Goal: Task Accomplishment & Management: Manage account settings

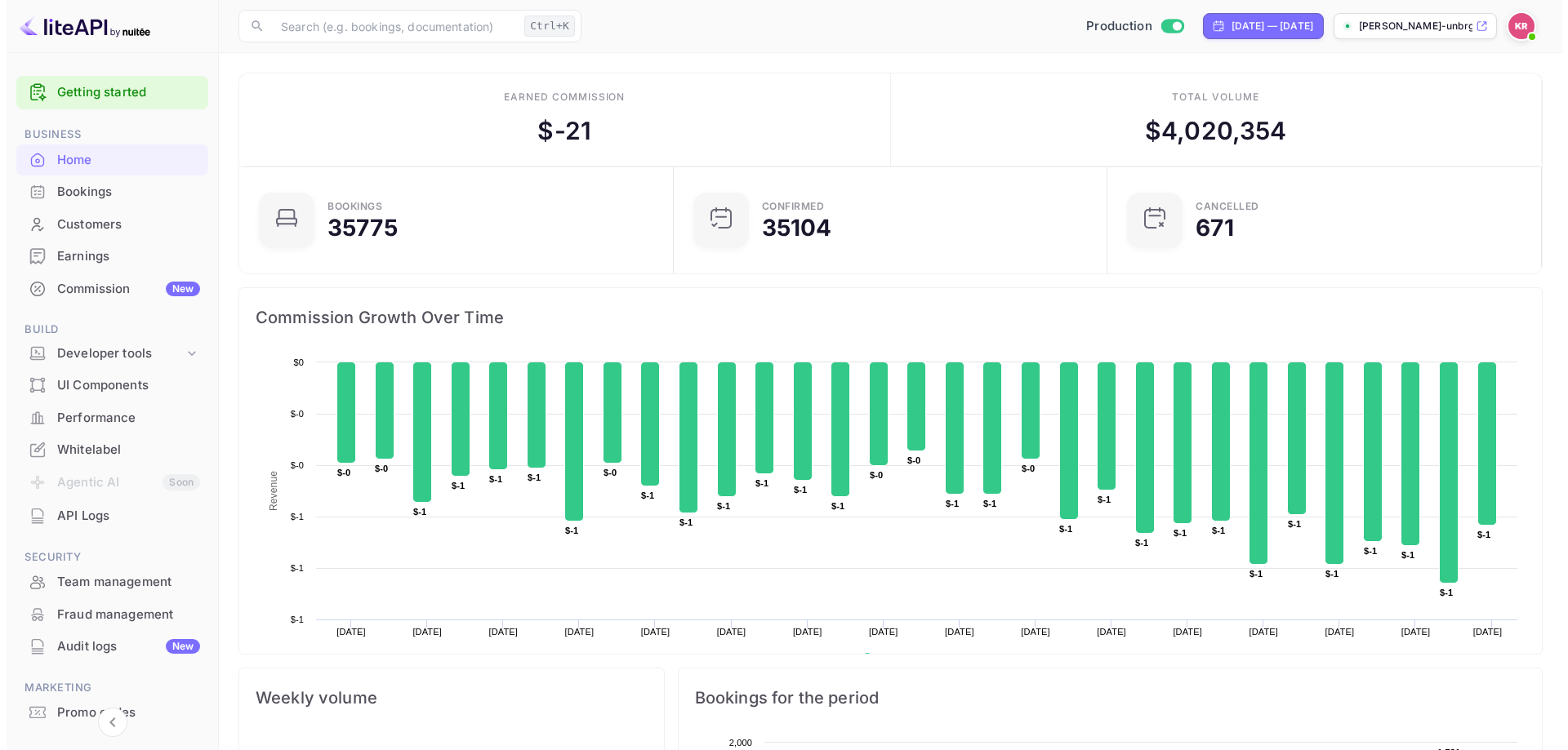
scroll to position [13, 13]
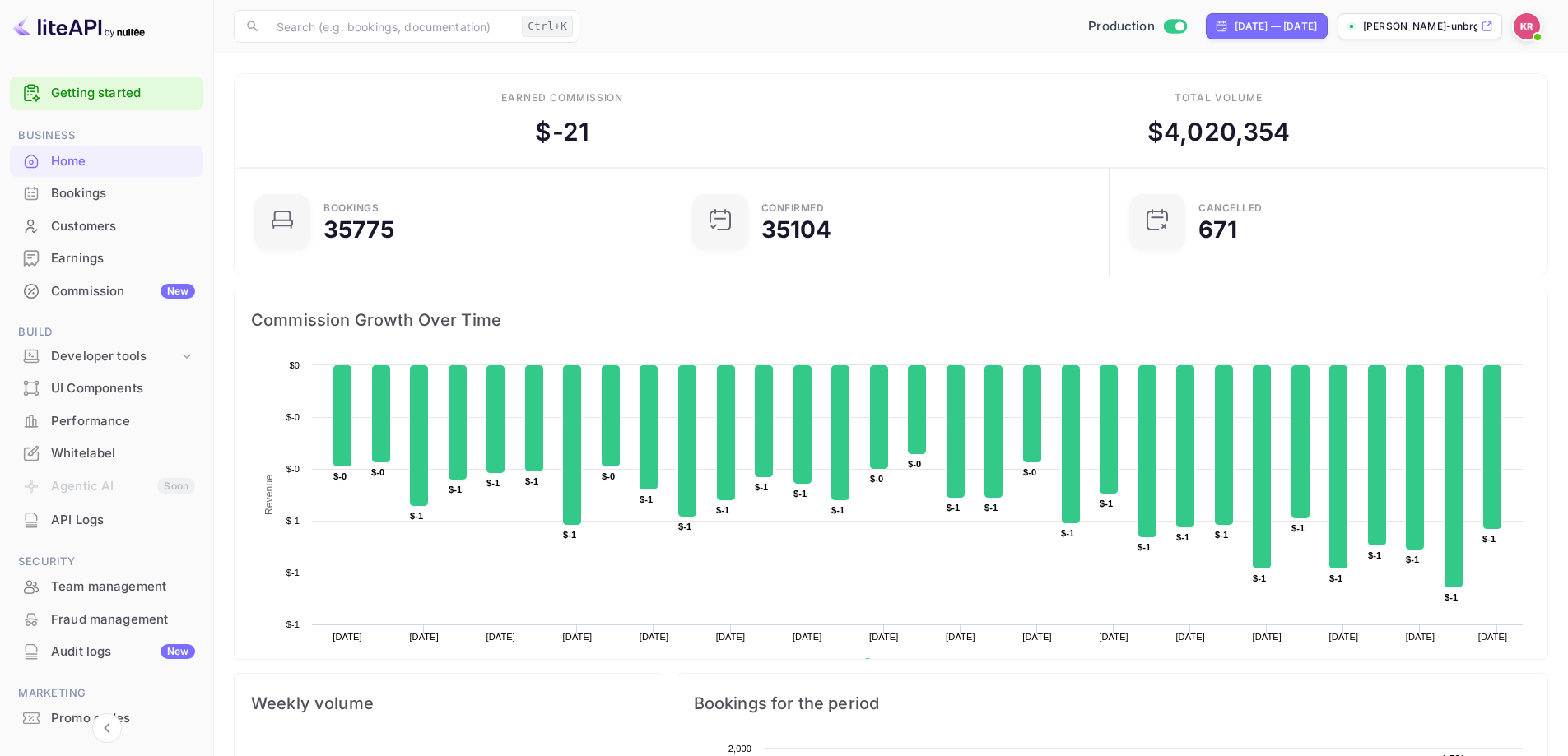
click at [91, 191] on div "Bookings" at bounding box center [122, 193] width 144 height 19
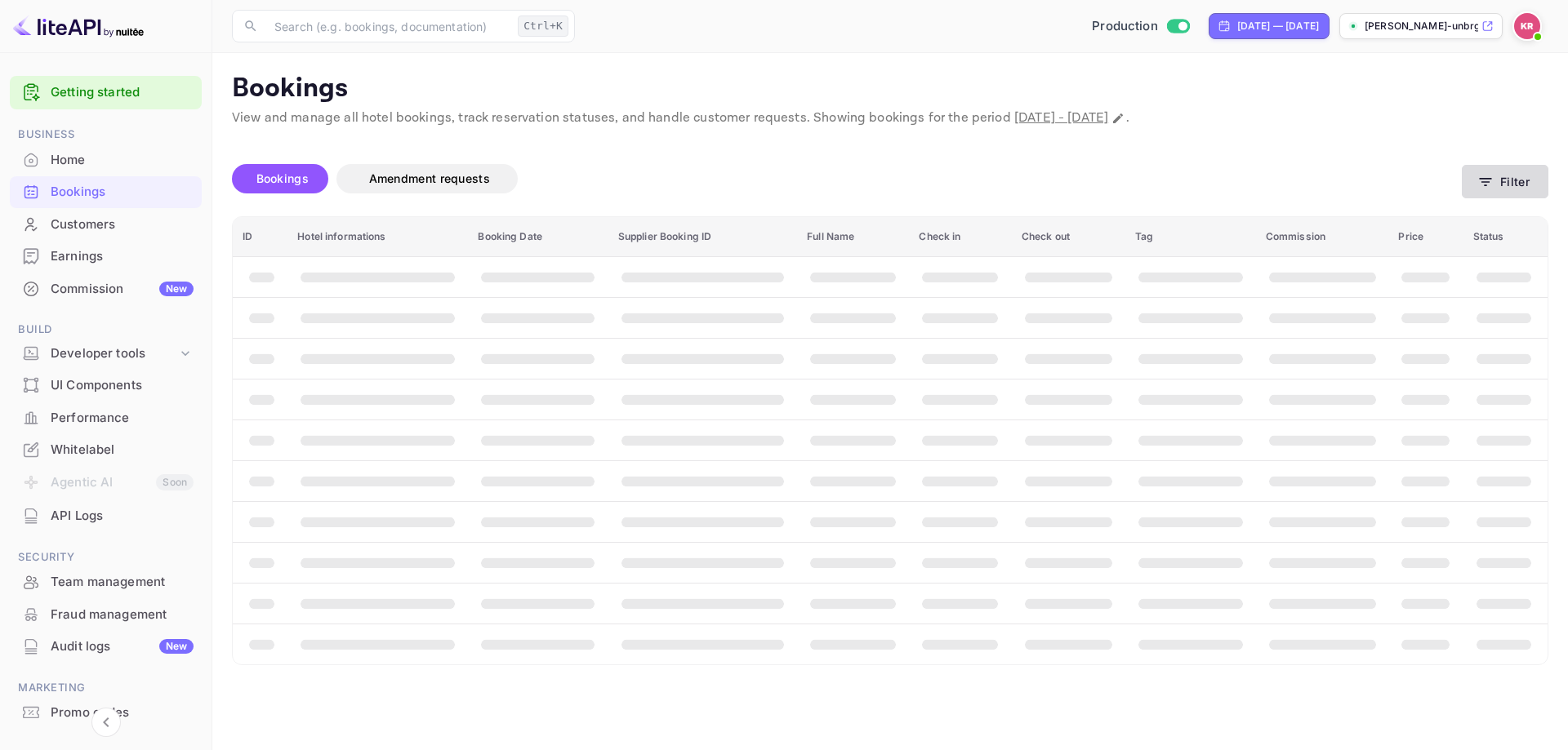
click at [1480, 179] on icon "button" at bounding box center [1486, 182] width 13 height 8
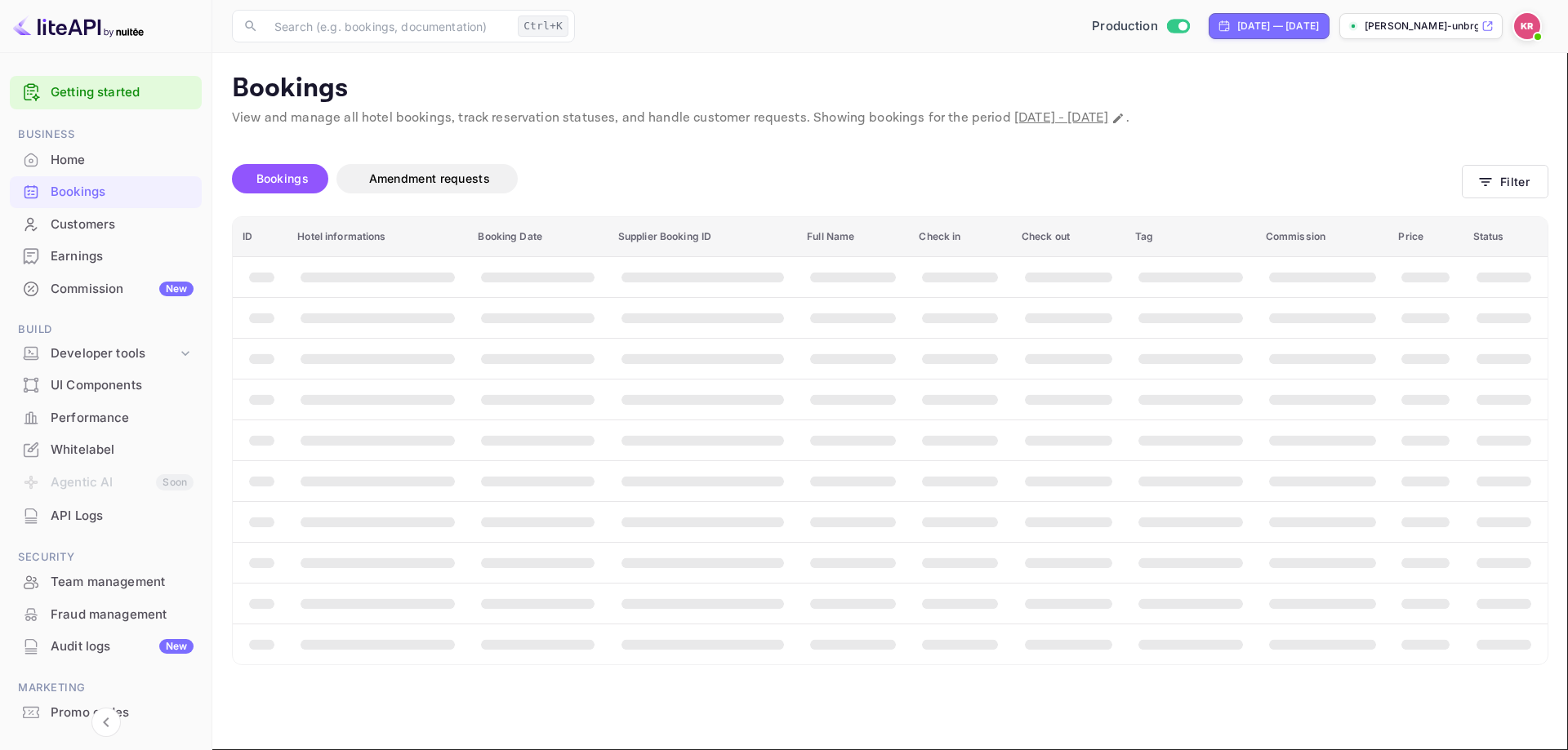
paste input "Qt0ExVj_I"
type input "Qt0ExVj_I"
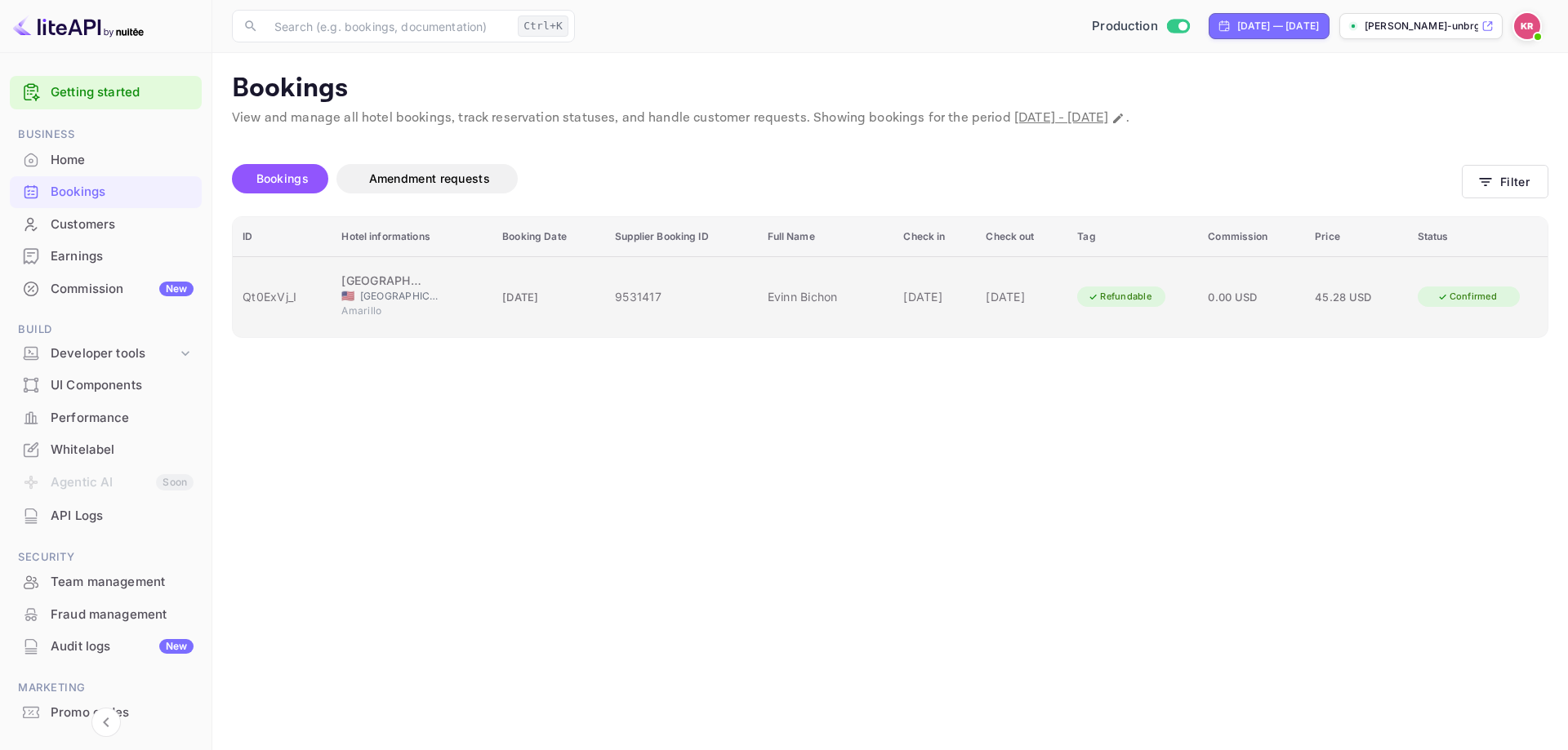
click at [894, 290] on td "23 Sep 2025" at bounding box center [935, 297] width 82 height 81
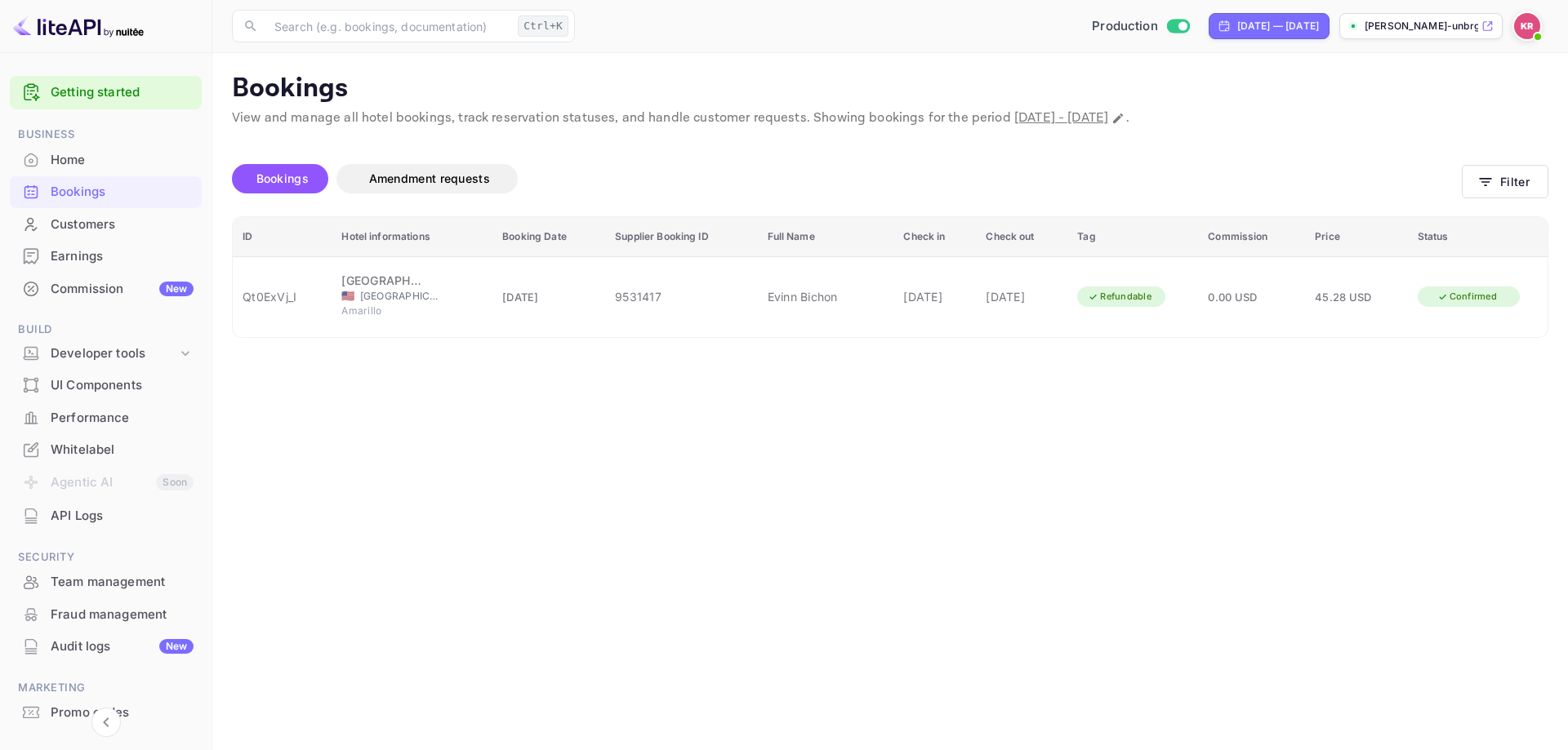
scroll to position [396, 0]
click at [1215, 354] on div at bounding box center [784, 375] width 1568 height 750
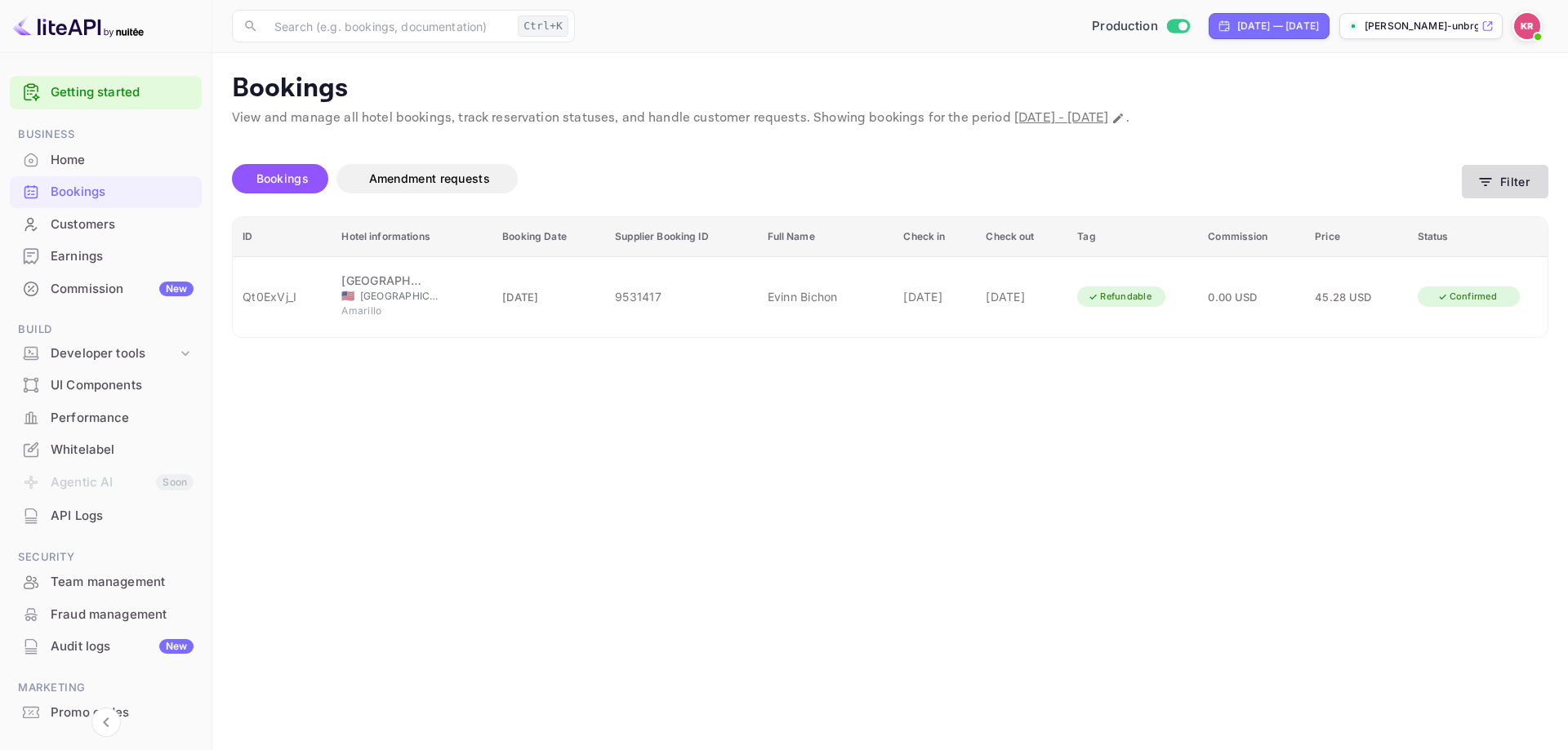
click at [1491, 176] on icon "button" at bounding box center [1486, 182] width 16 height 16
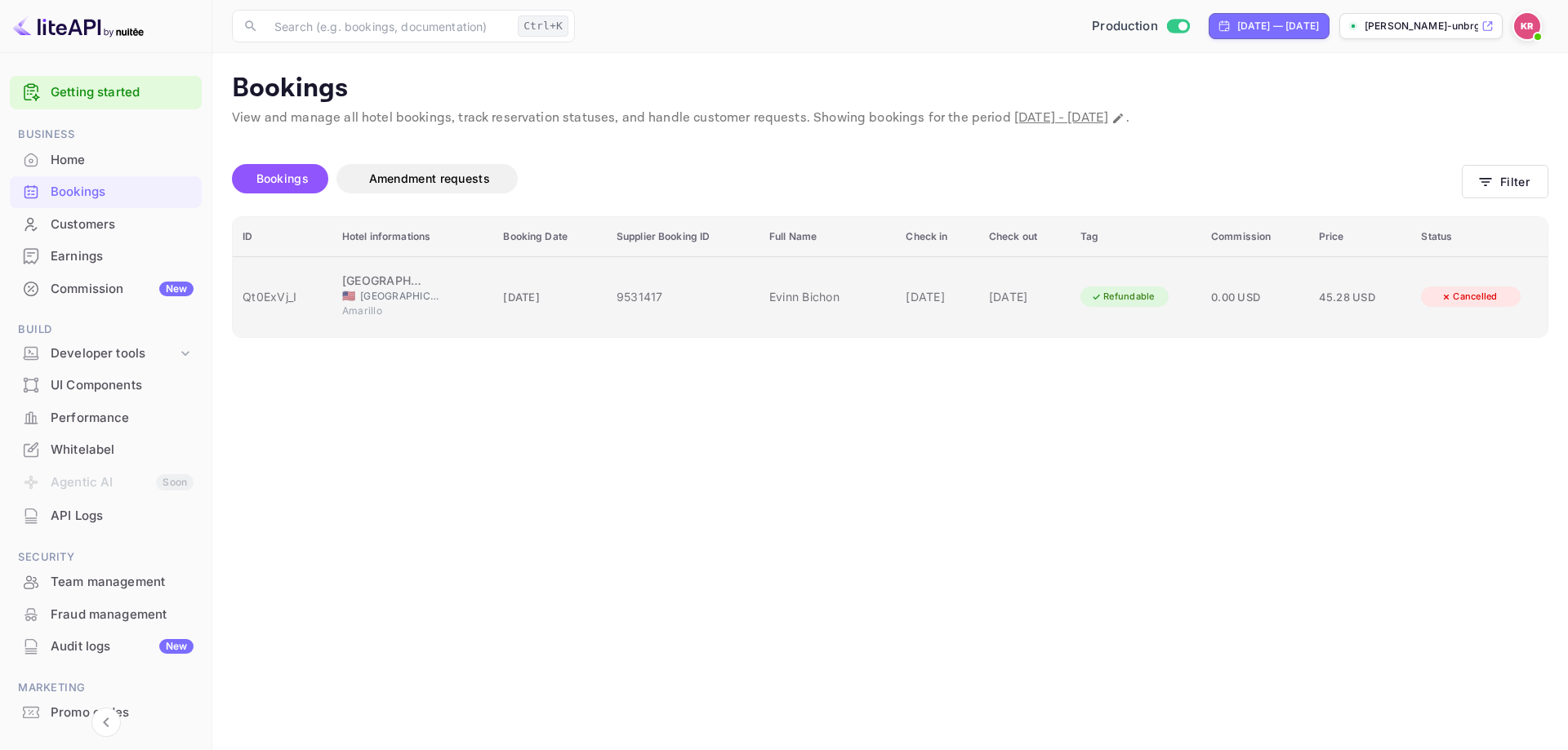
click at [708, 292] on div "9531417" at bounding box center [683, 297] width 133 height 17
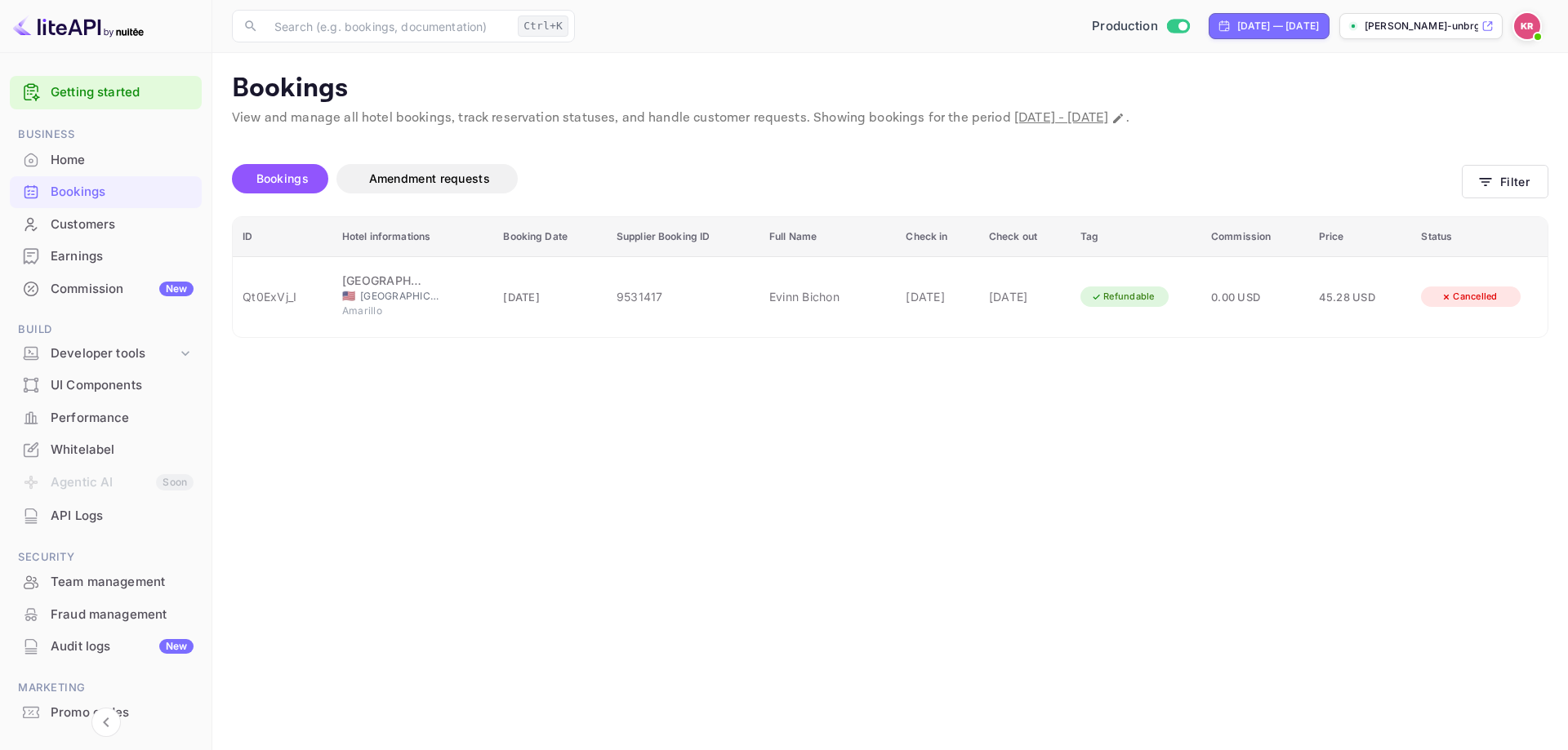
scroll to position [0, 0]
click at [460, 366] on div at bounding box center [784, 375] width 1568 height 750
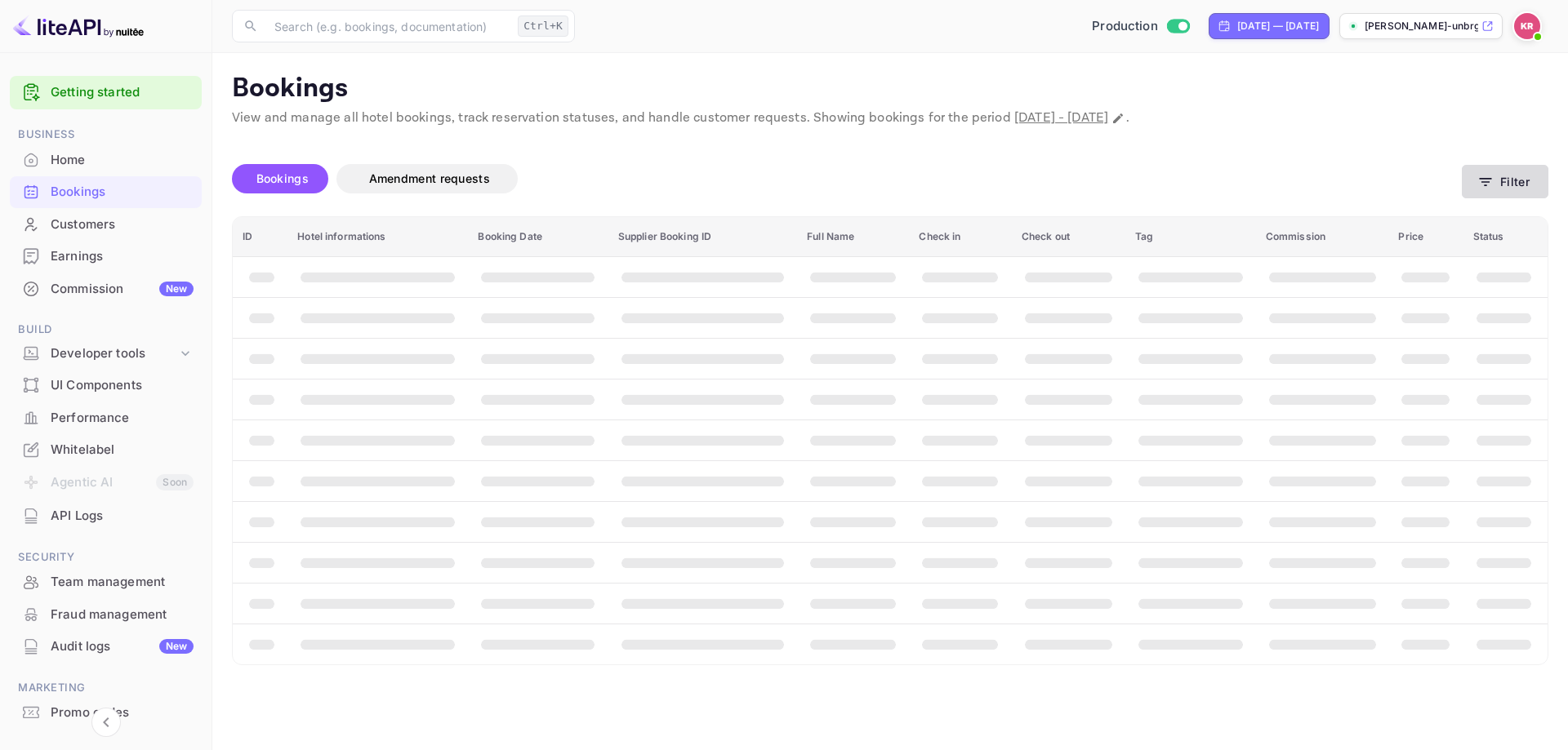
click at [1487, 191] on button "Filter" at bounding box center [1505, 181] width 87 height 33
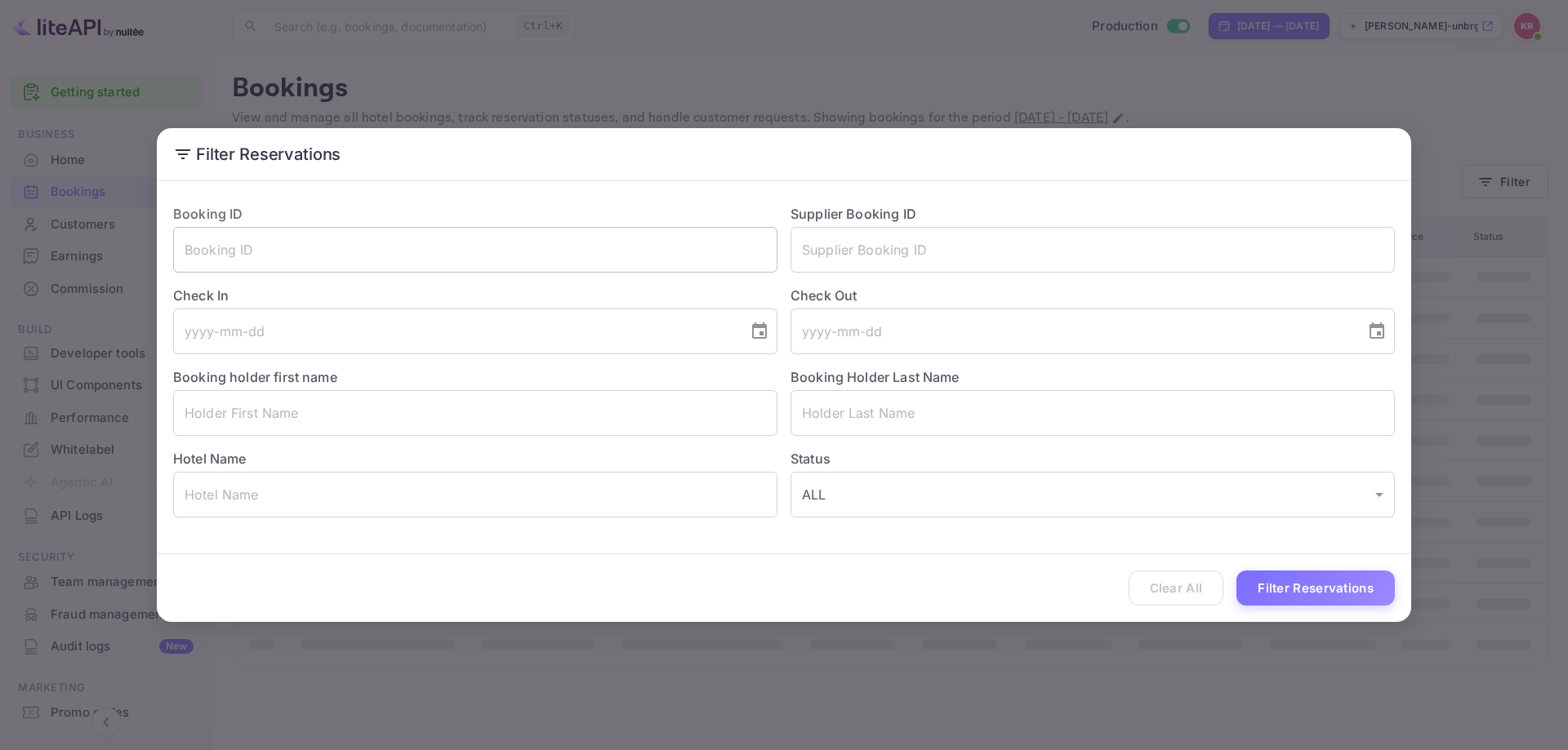
click at [346, 262] on input "text" at bounding box center [475, 249] width 604 height 46
paste input "Qt0ExVj_I"
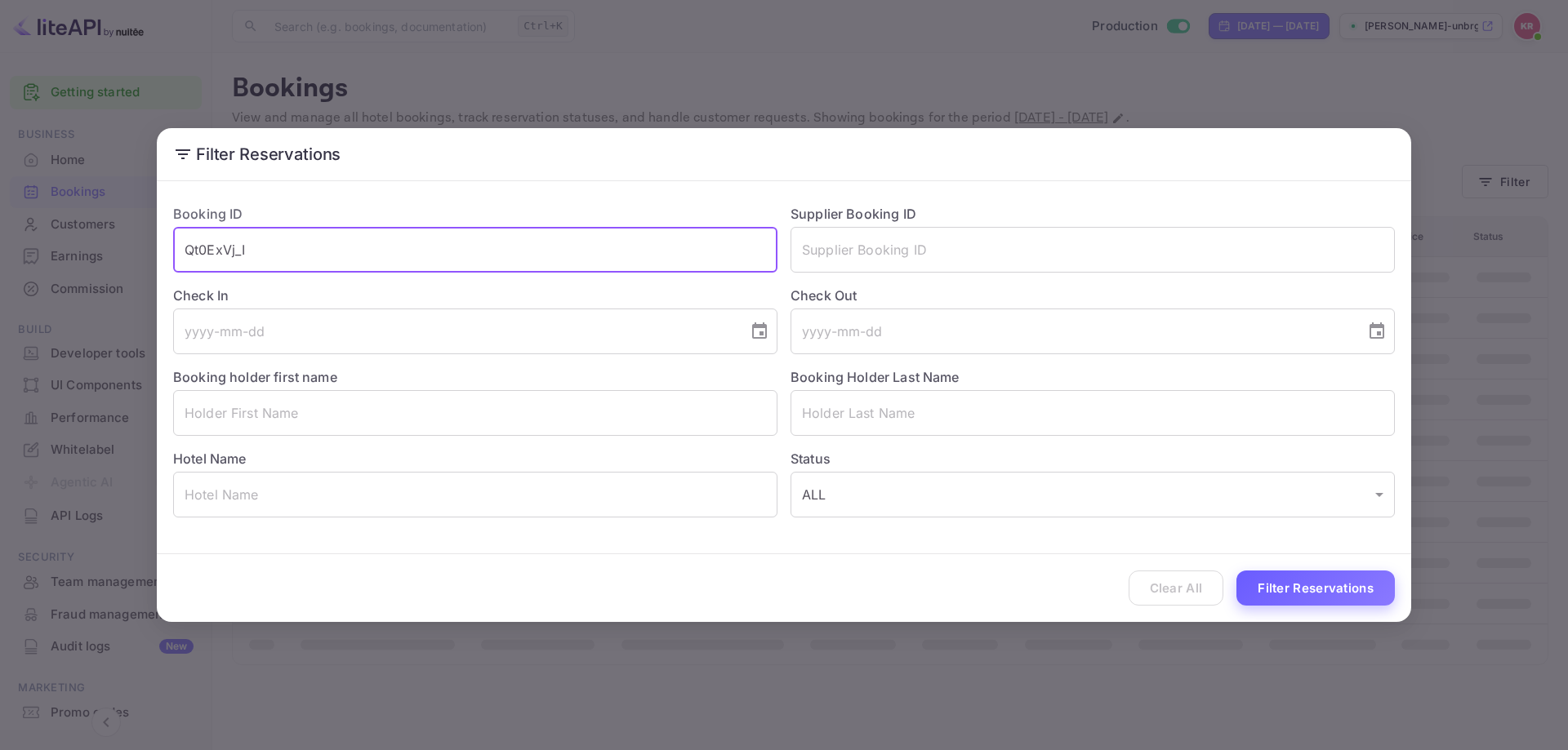
type input "Qt0ExVj_I"
click at [1327, 586] on button "Filter Reservations" at bounding box center [1315, 588] width 159 height 35
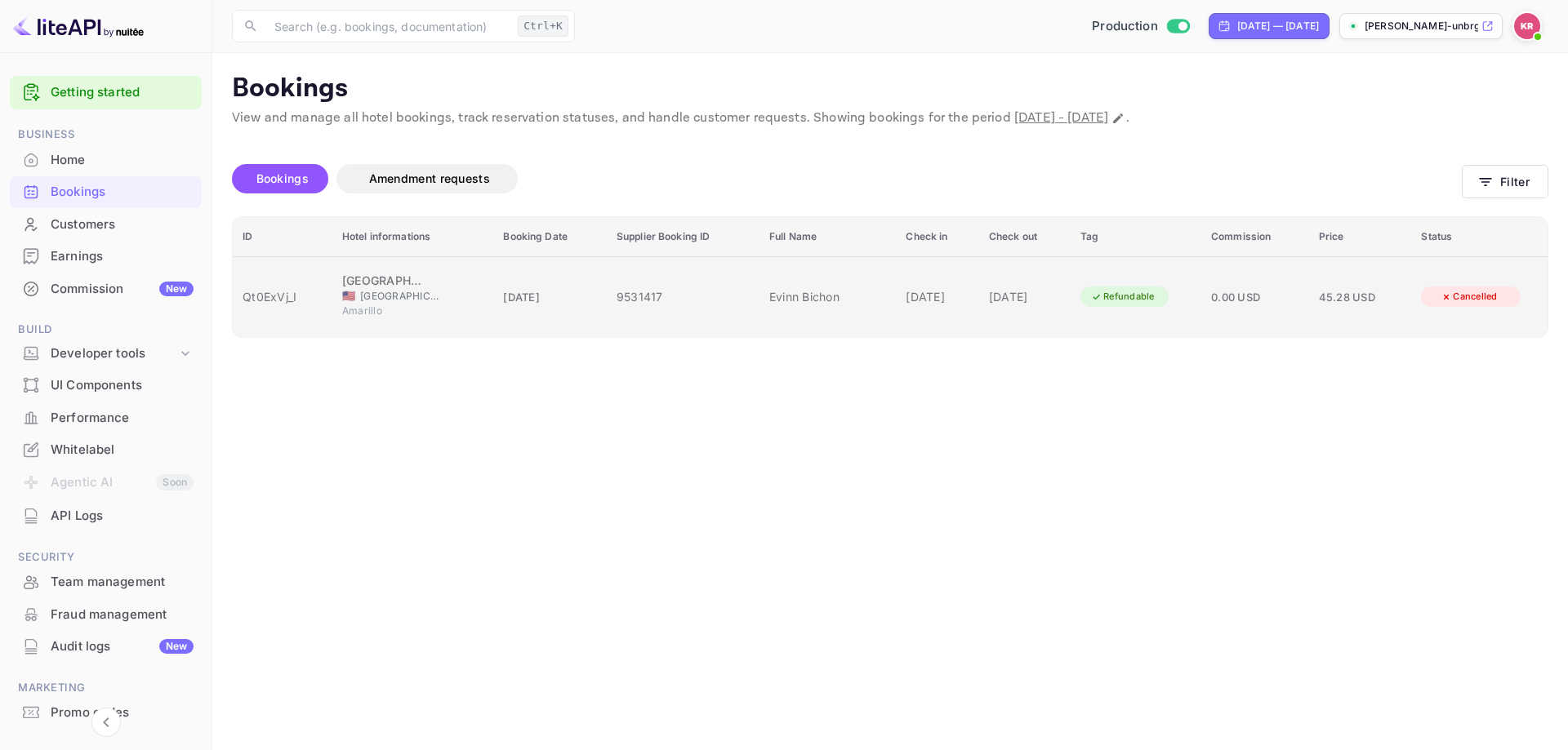
click at [845, 306] on td "Evinn Bichon" at bounding box center [827, 297] width 136 height 81
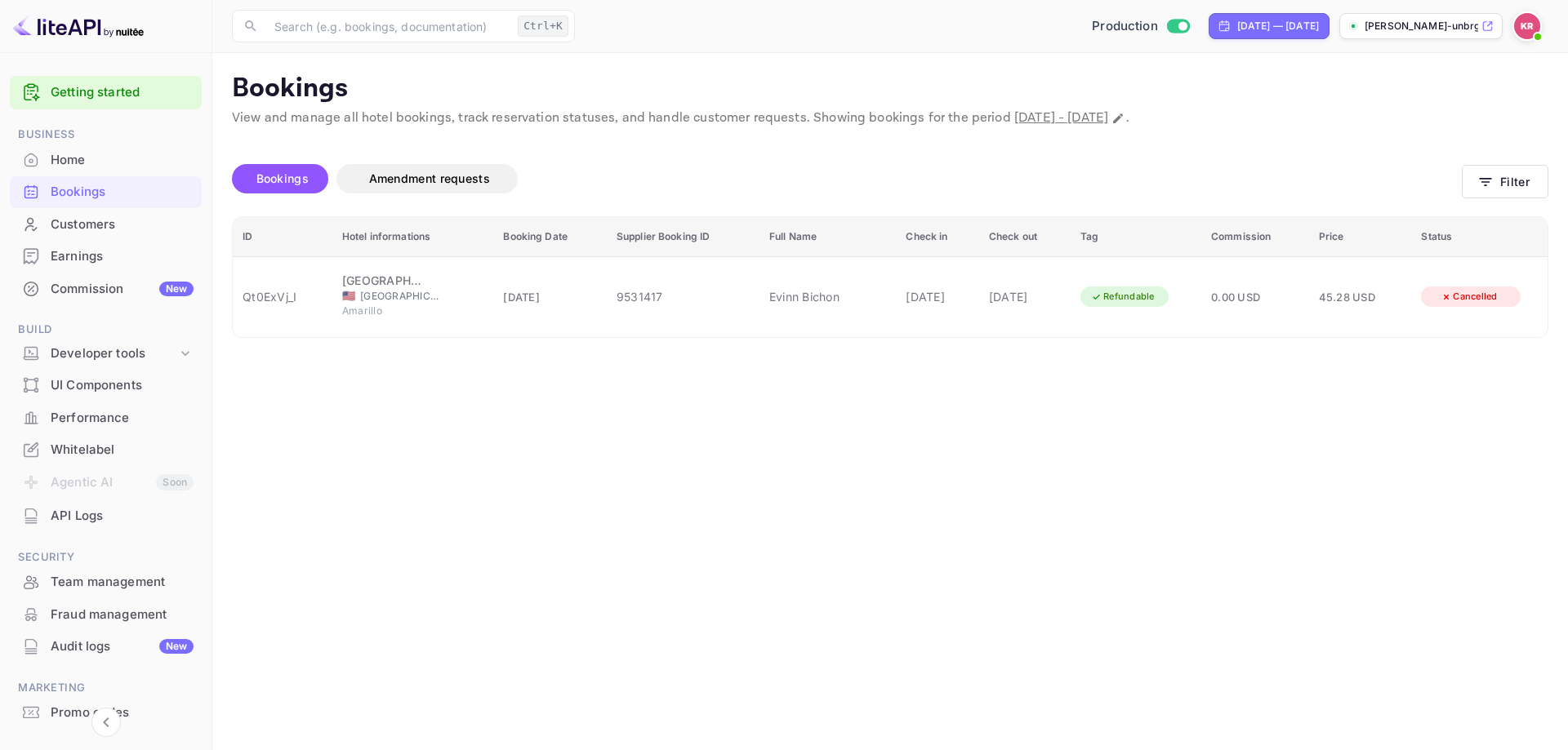
scroll to position [326, 0]
click at [1293, 449] on div at bounding box center [784, 375] width 1568 height 750
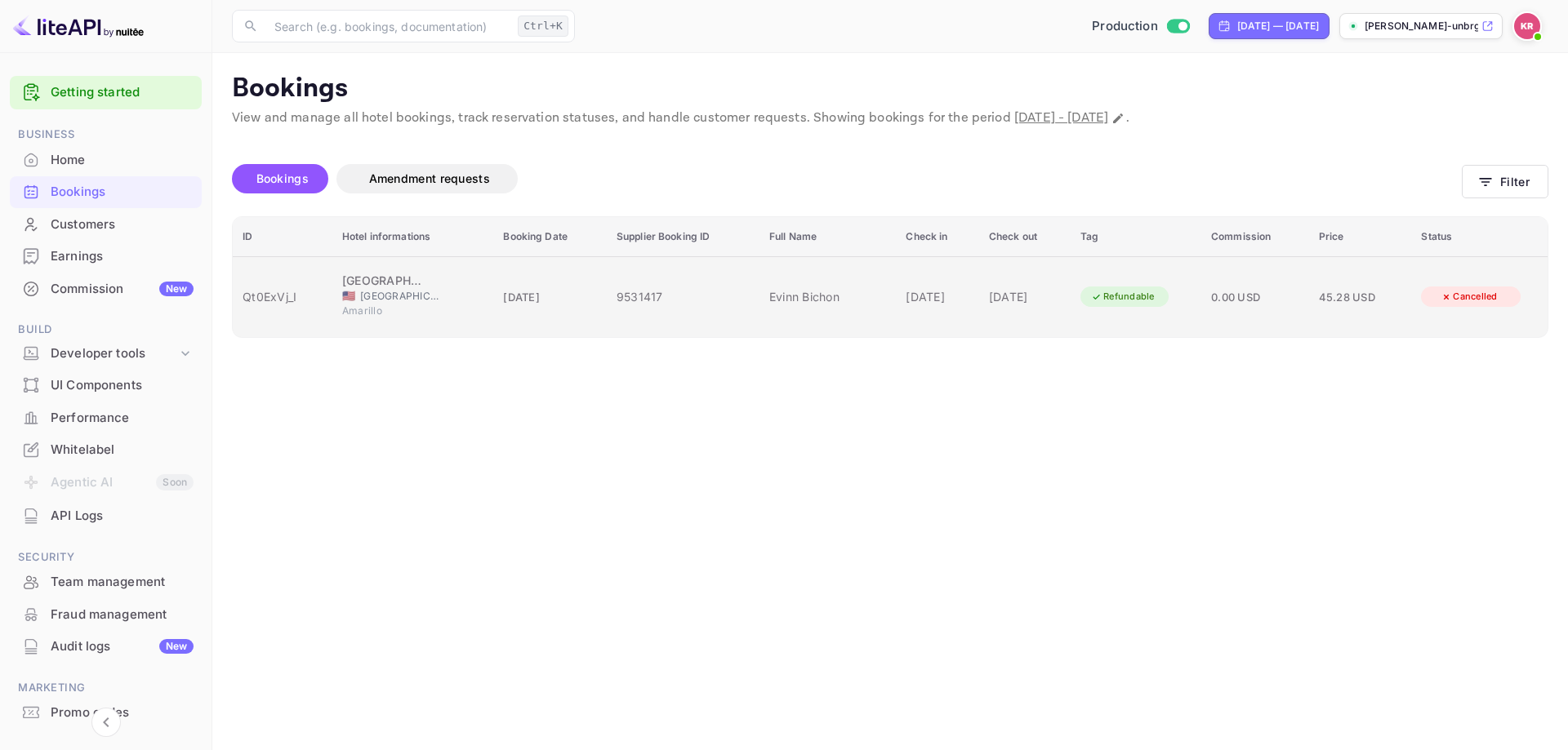
click at [905, 289] on div "23 Sep 2025" at bounding box center [937, 297] width 63 height 17
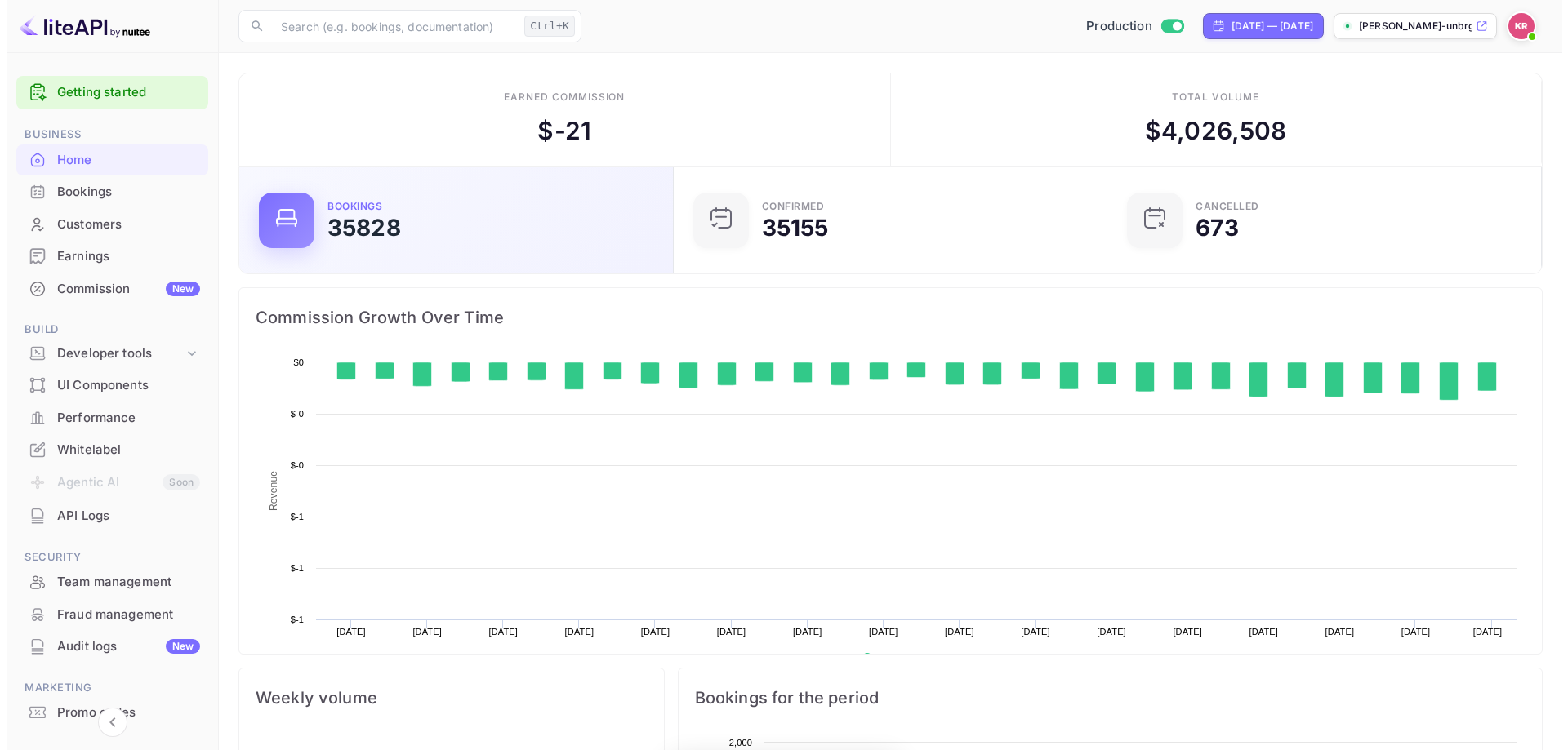
scroll to position [253, 411]
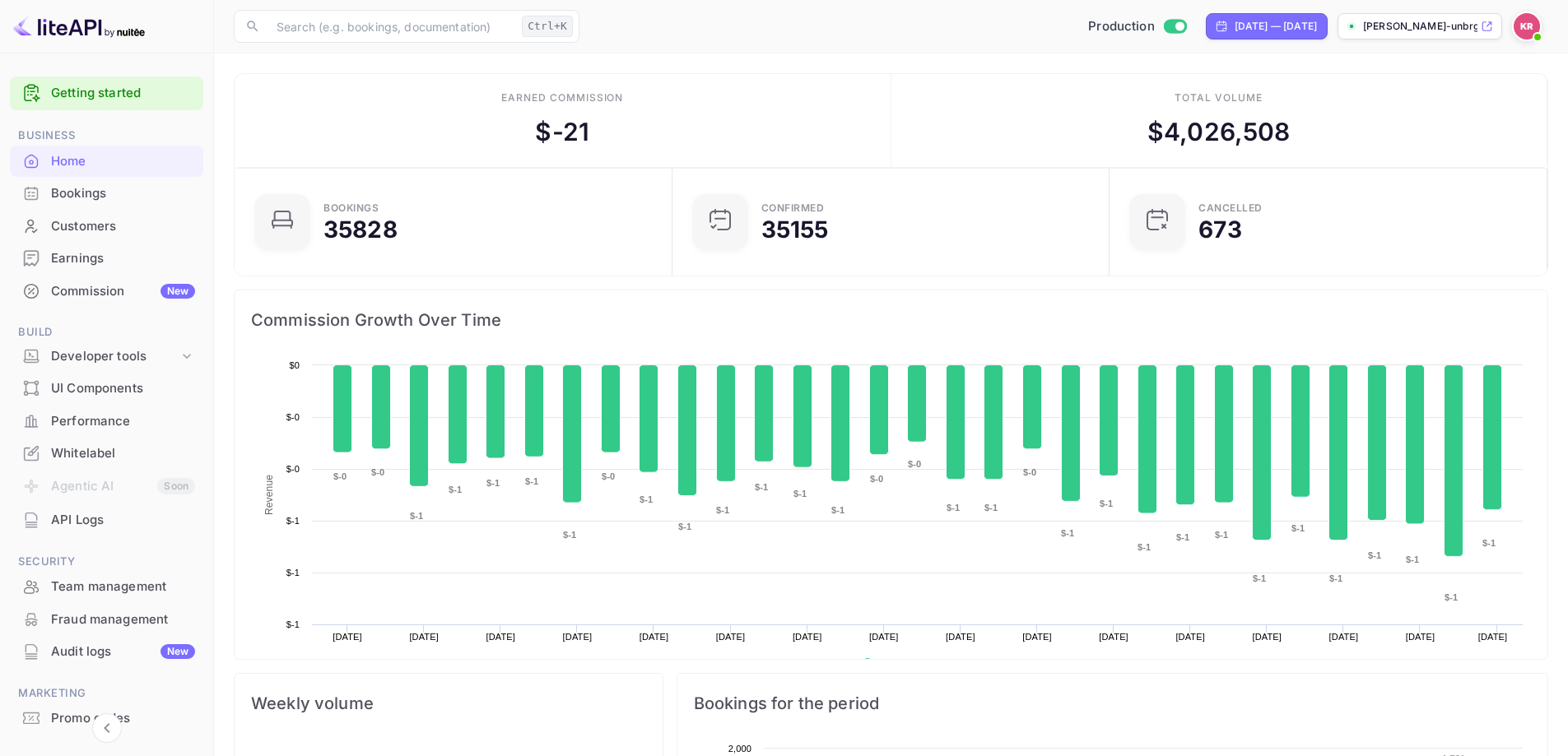
click at [108, 196] on div "Bookings" at bounding box center [122, 193] width 144 height 19
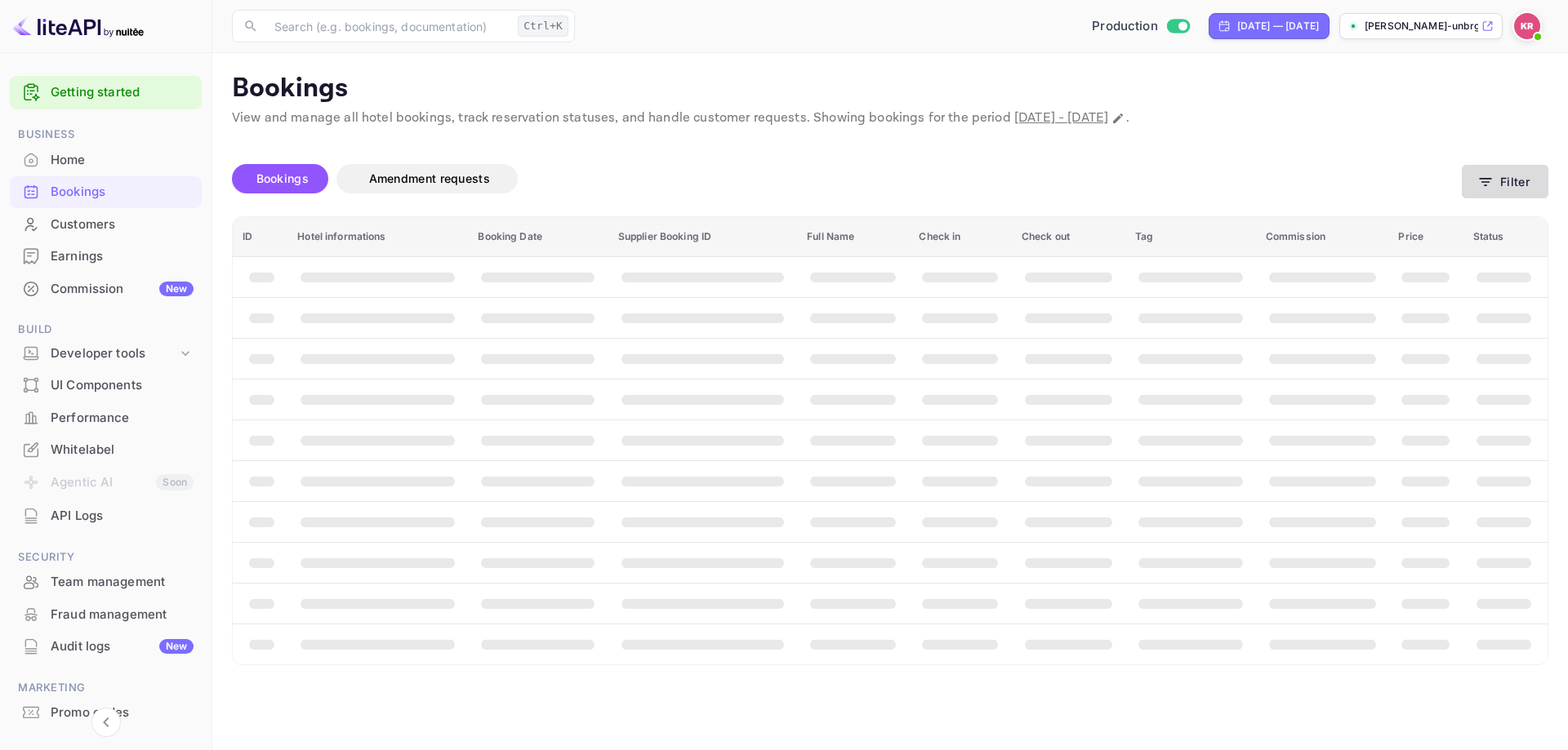
click at [1494, 177] on button "Filter" at bounding box center [1505, 181] width 87 height 33
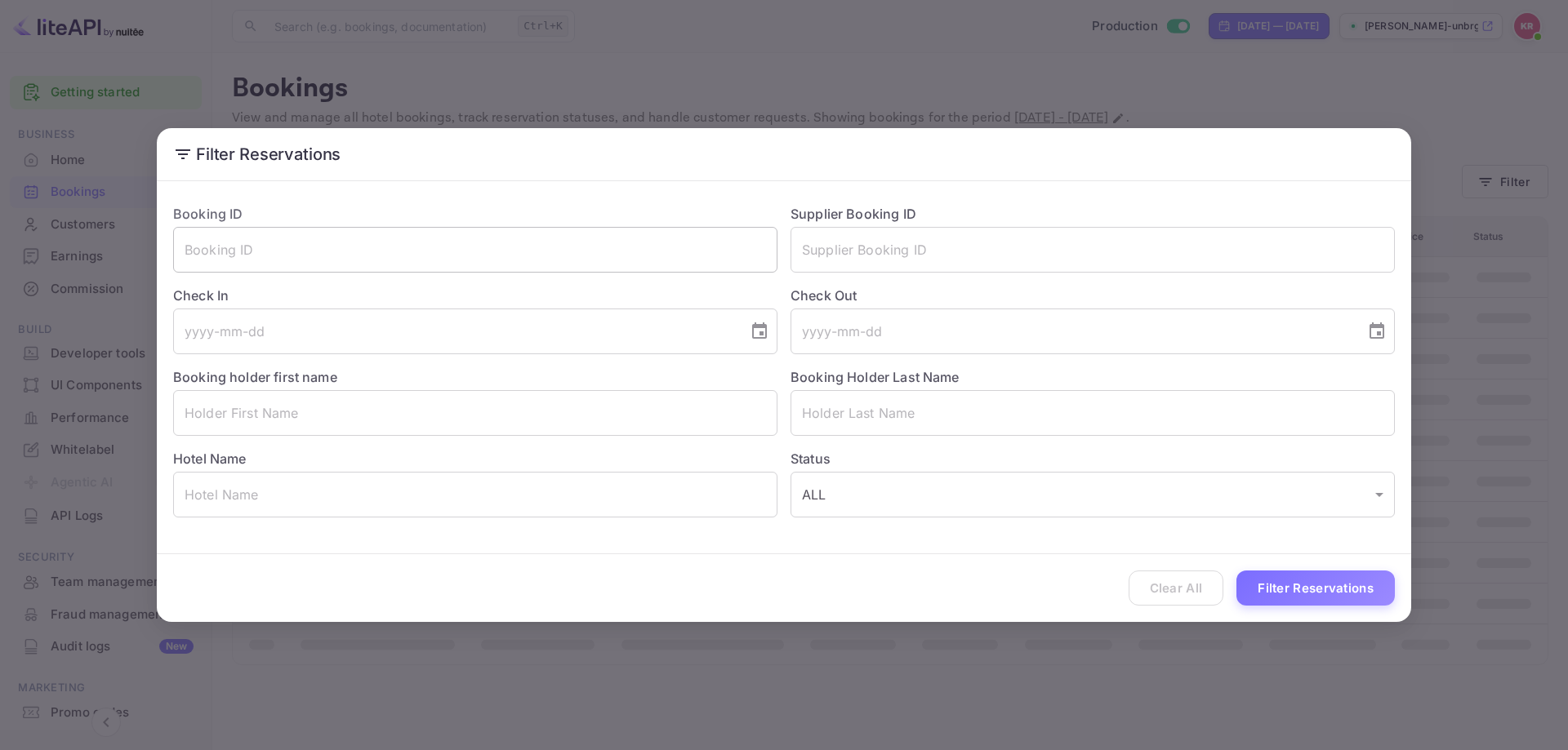
drag, startPoint x: 361, startPoint y: 232, endPoint x: 360, endPoint y: 240, distance: 8.1
click at [361, 234] on input "text" at bounding box center [475, 249] width 604 height 46
paste input "5raKU6LNC"
type input "5raKU6LNC"
click at [1315, 598] on button "Filter Reservations" at bounding box center [1315, 588] width 159 height 35
